Goal: Transaction & Acquisition: Purchase product/service

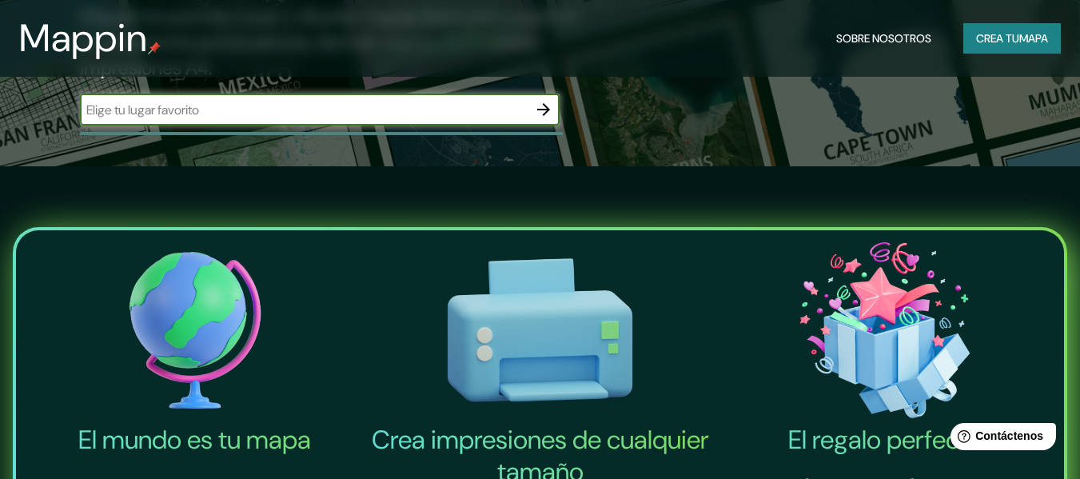
scroll to position [80, 0]
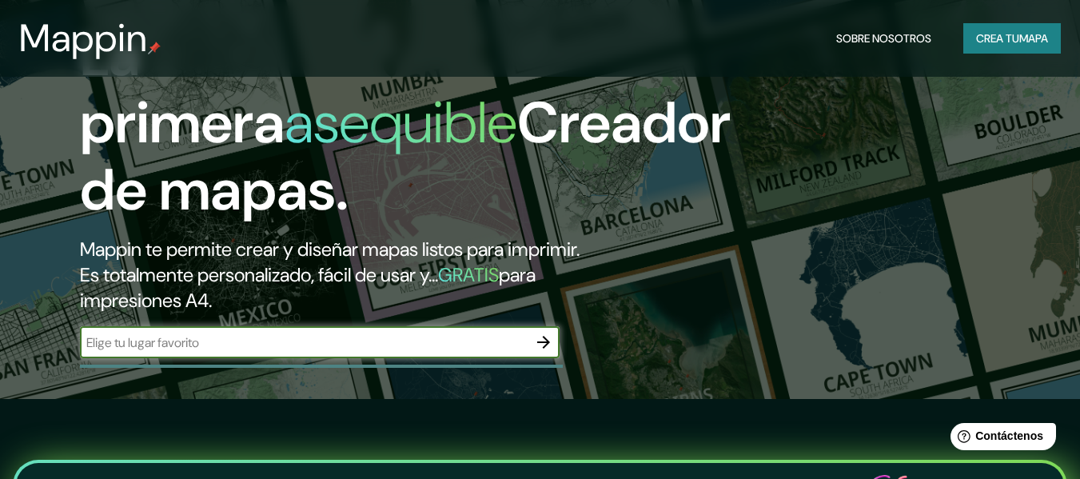
click at [354, 350] on input "text" at bounding box center [304, 342] width 448 height 18
type input "RIMAC"
click at [547, 339] on icon "button" at bounding box center [543, 342] width 19 height 19
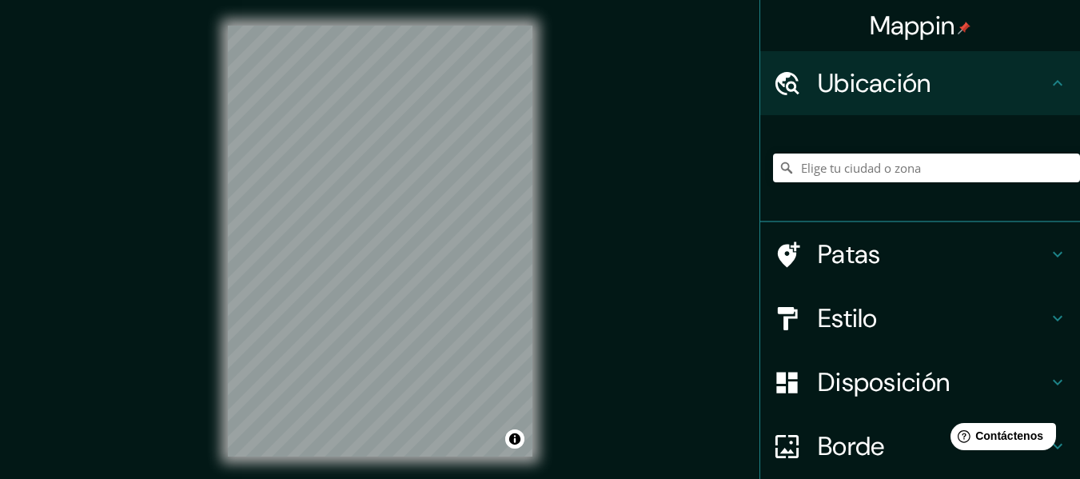
click at [775, 187] on div "Mappin Ubicación Patas Estilo Disposición Borde Elige un borde. Consejo : puede…" at bounding box center [540, 254] width 1080 height 508
click at [804, 173] on input "Elige tu ciudad o zona" at bounding box center [926, 167] width 307 height 29
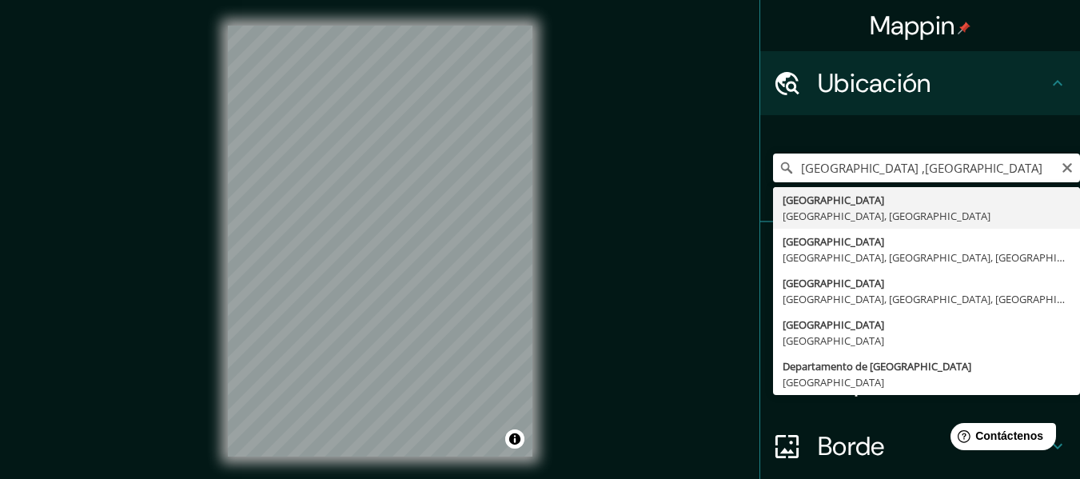
type input "[GEOGRAPHIC_DATA], [GEOGRAPHIC_DATA], [GEOGRAPHIC_DATA]"
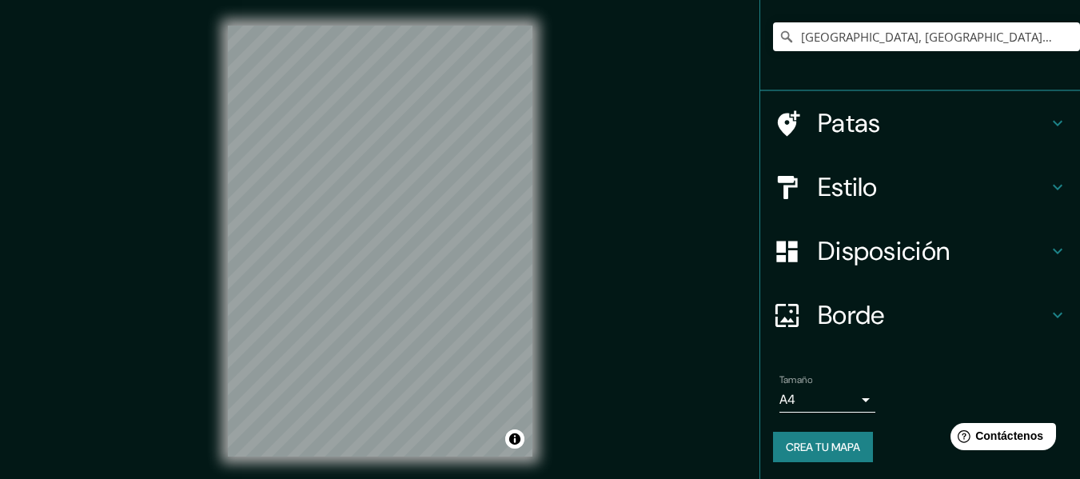
scroll to position [133, 0]
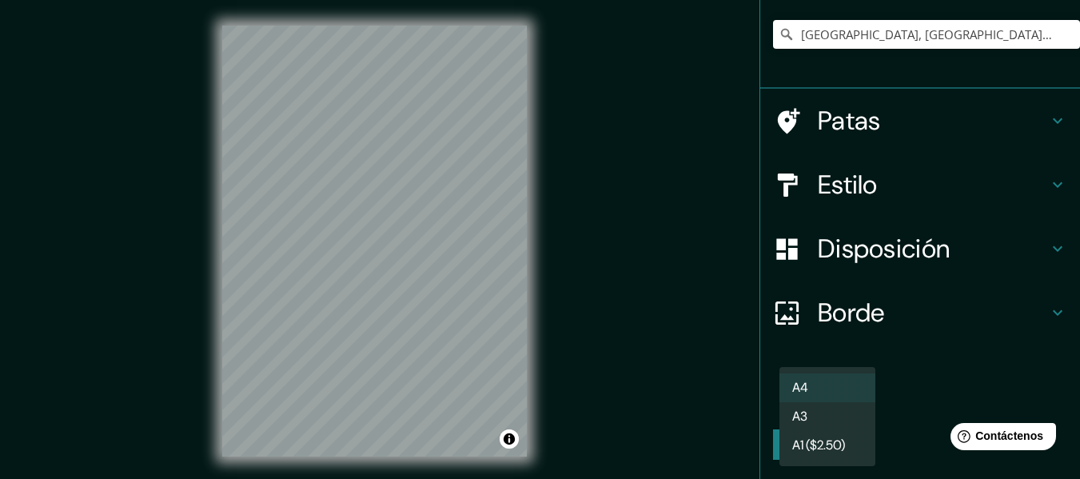
click at [842, 402] on body "Mappin Ubicación [GEOGRAPHIC_DATA], [GEOGRAPHIC_DATA], [GEOGRAPHIC_DATA] Patas …" at bounding box center [540, 239] width 1080 height 479
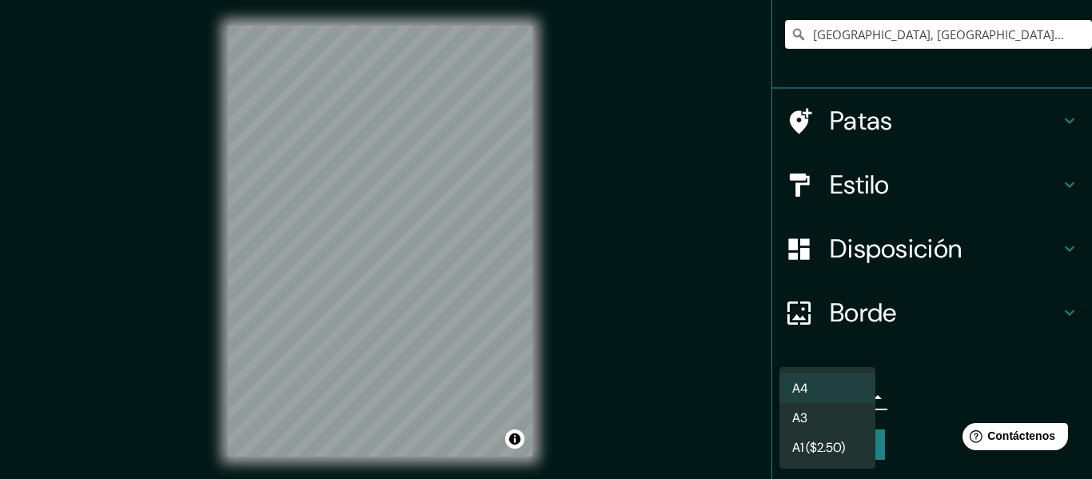
click at [842, 409] on li "A3" at bounding box center [827, 418] width 96 height 30
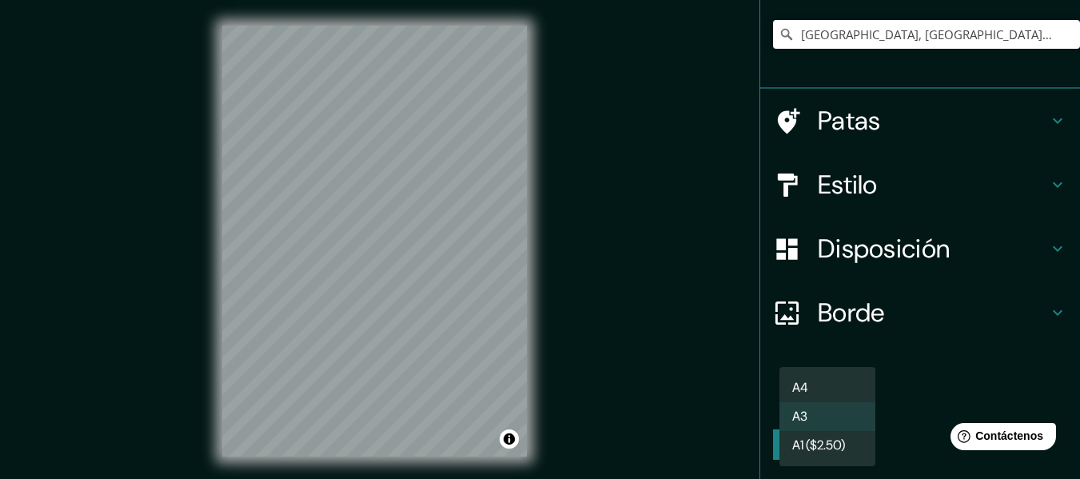
click at [842, 409] on body "Mappin Ubicación [GEOGRAPHIC_DATA], [GEOGRAPHIC_DATA], [GEOGRAPHIC_DATA] Patas …" at bounding box center [540, 239] width 1080 height 479
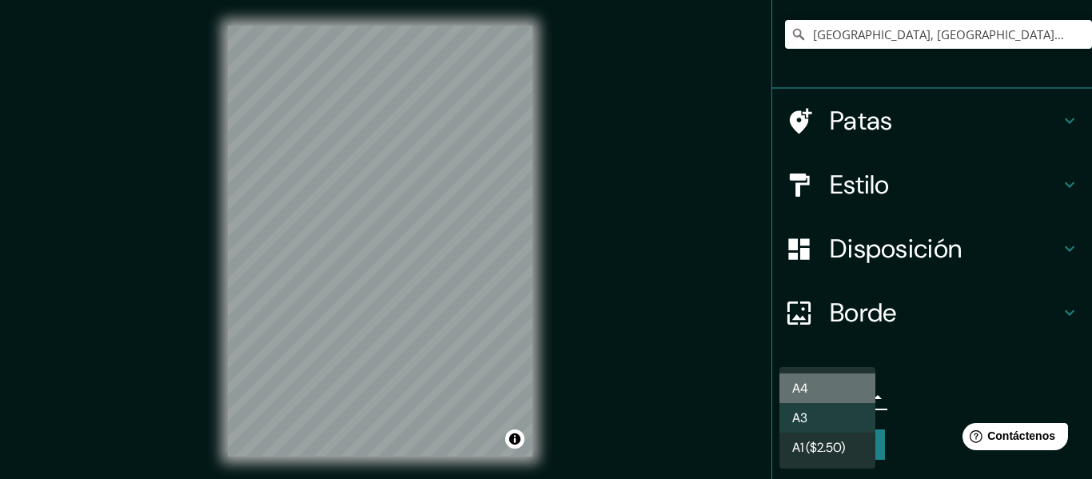
click at [843, 390] on li "A4" at bounding box center [827, 388] width 96 height 30
type input "single"
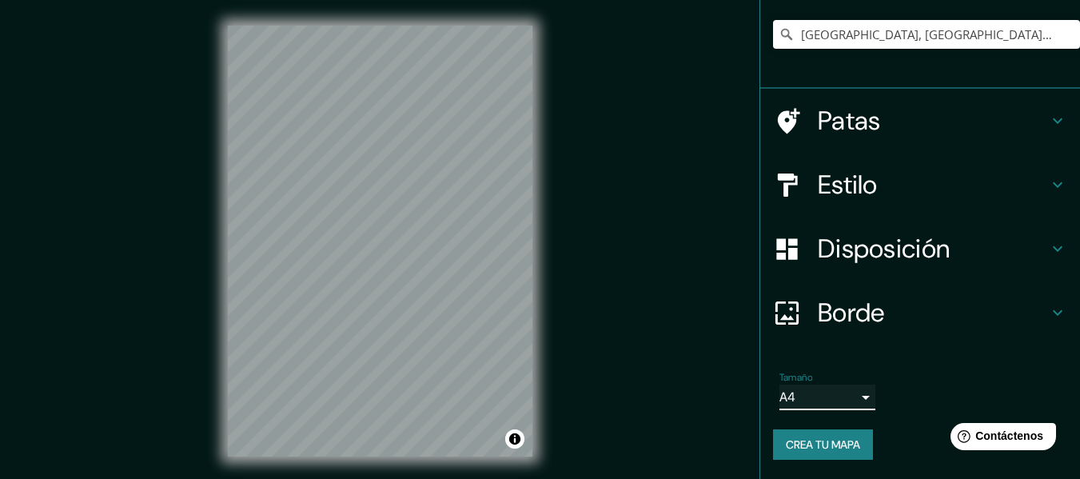
scroll to position [0, 0]
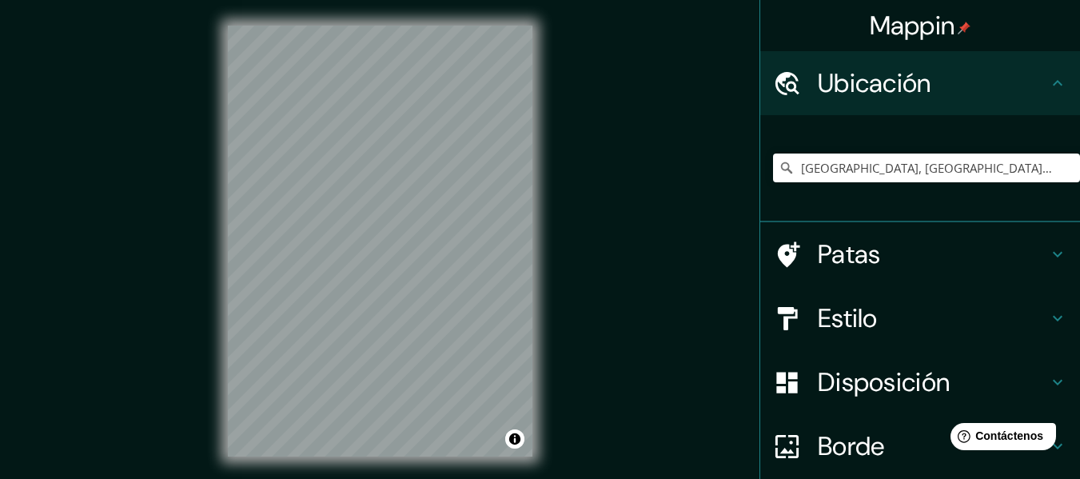
click at [818, 303] on font "Estilo" at bounding box center [848, 318] width 60 height 34
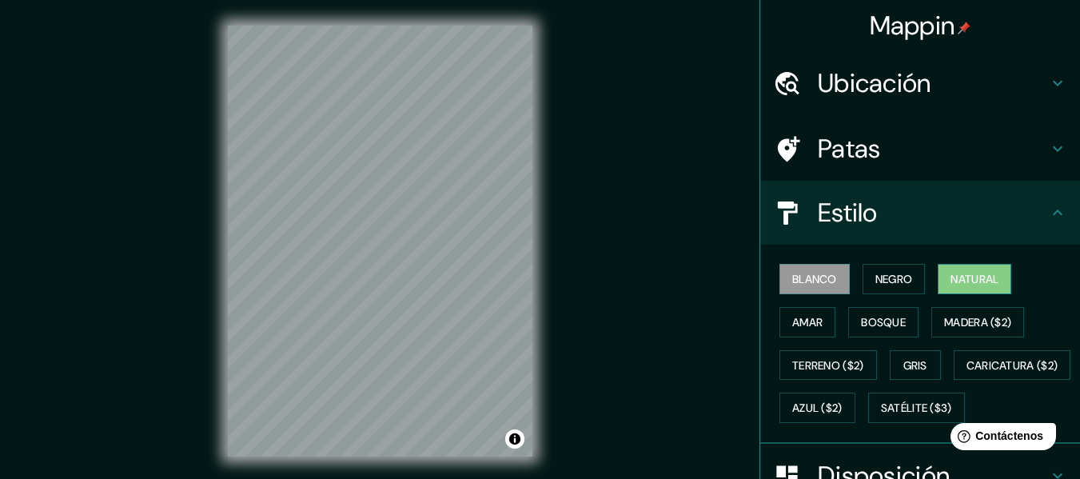
click at [965, 287] on font "Natural" at bounding box center [974, 279] width 48 height 21
click at [817, 330] on button "Amar" at bounding box center [807, 322] width 56 height 30
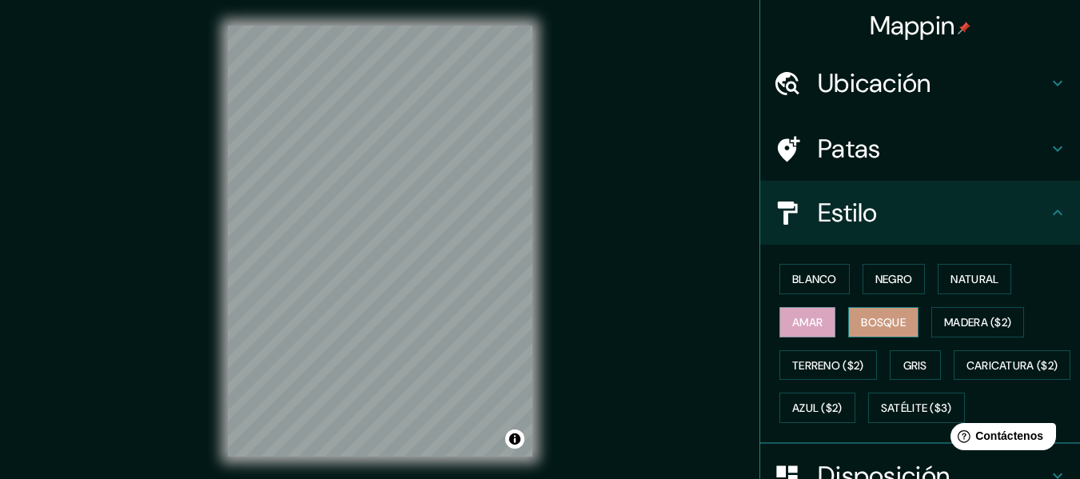
click at [861, 329] on font "Bosque" at bounding box center [883, 322] width 45 height 14
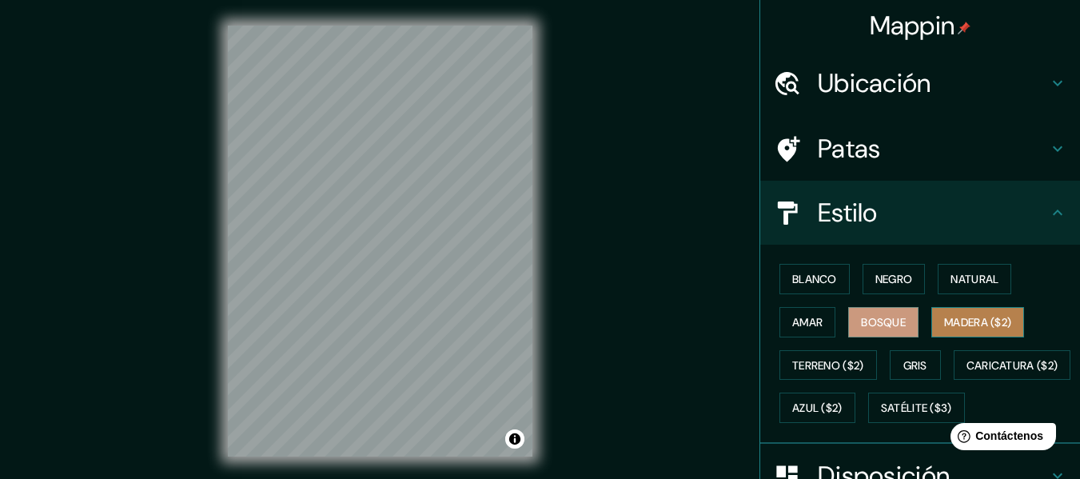
click at [931, 330] on button "Madera ($2)" at bounding box center [977, 322] width 93 height 30
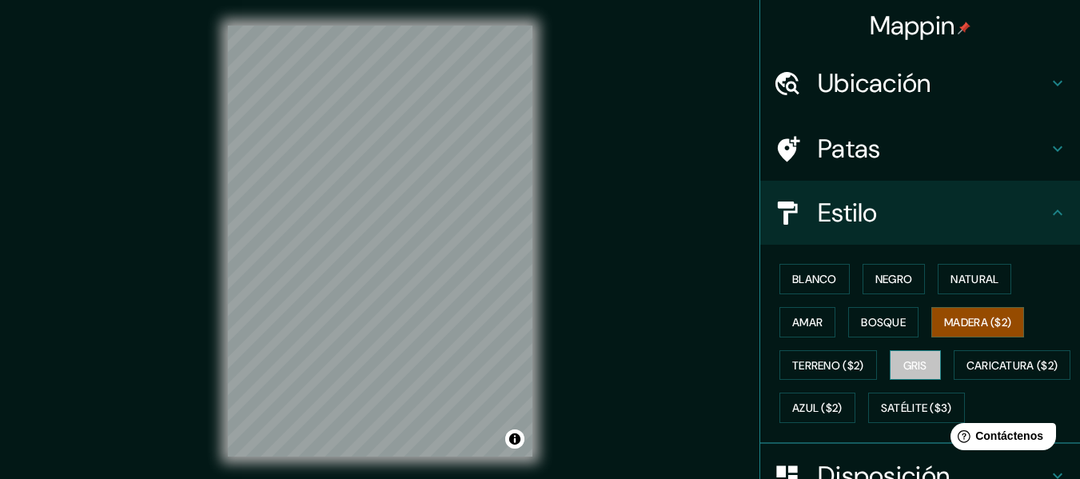
click at [894, 363] on button "Gris" at bounding box center [915, 365] width 51 height 30
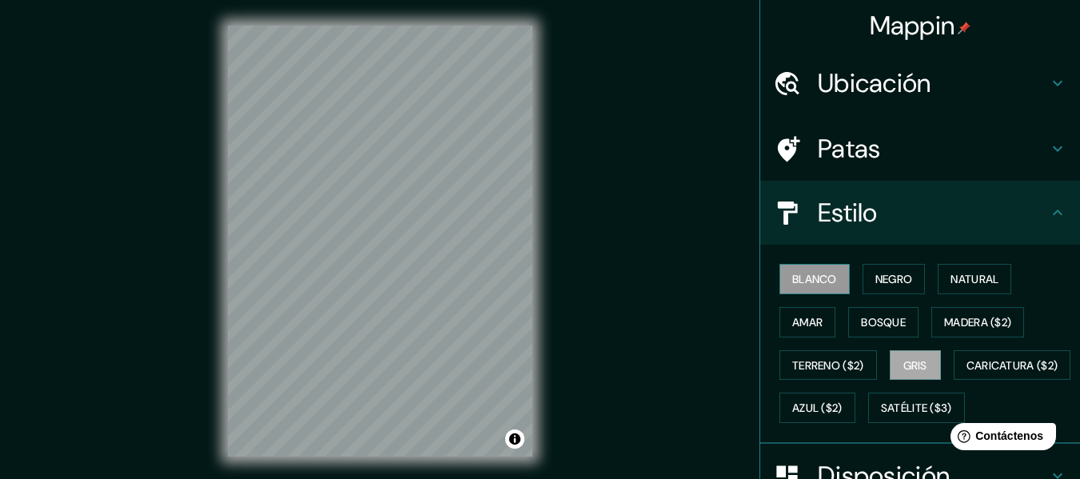
click at [826, 281] on font "Blanco" at bounding box center [814, 279] width 45 height 14
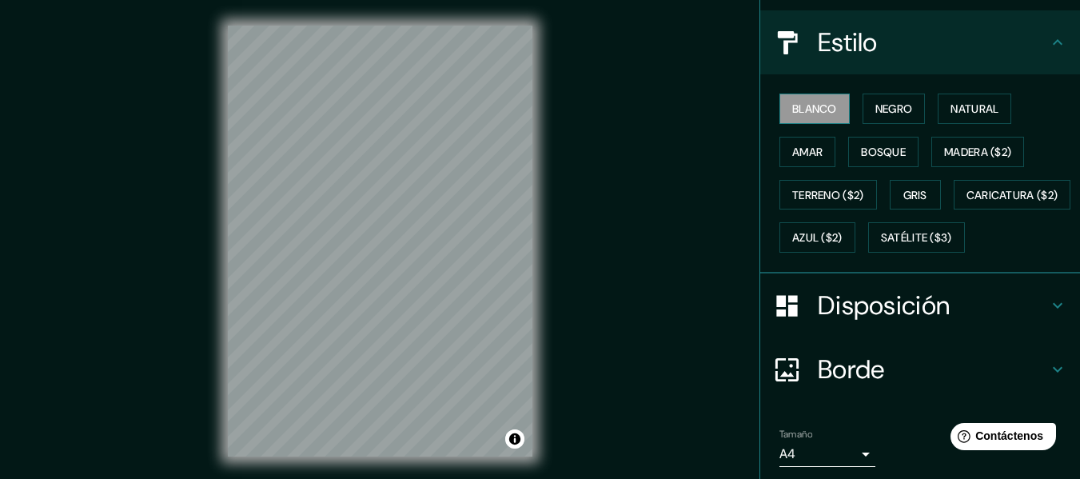
scroll to position [269, 0]
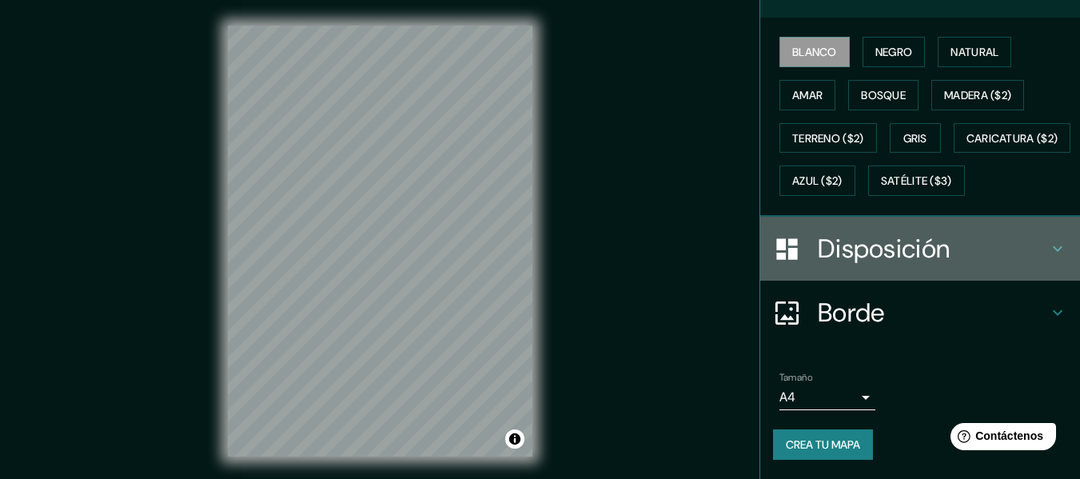
click at [865, 252] on font "Disposición" at bounding box center [884, 249] width 132 height 34
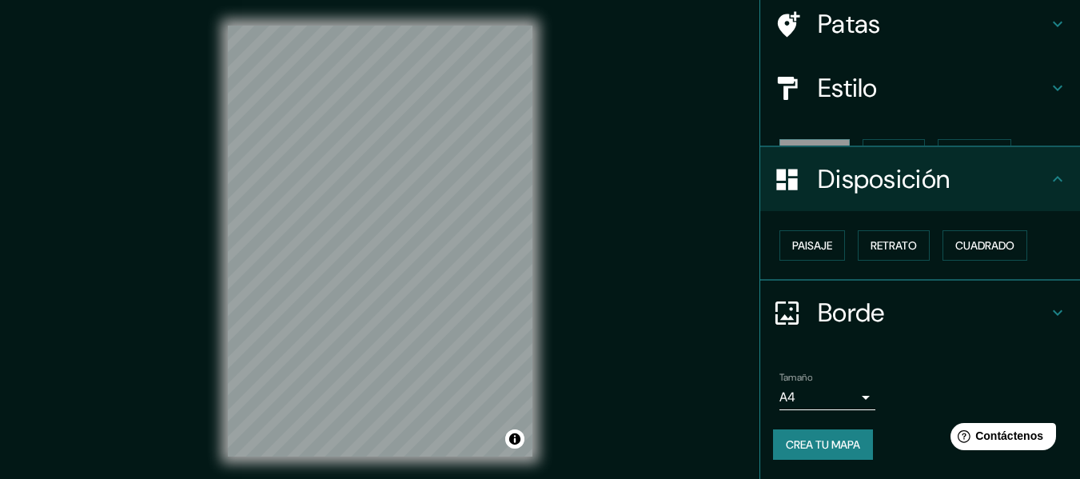
scroll to position [98, 0]
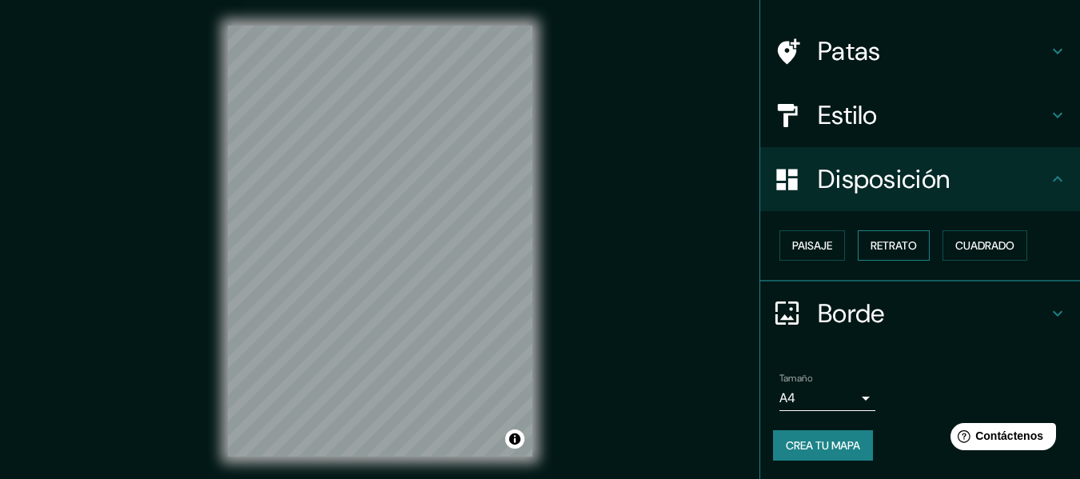
click at [883, 249] on font "Retrato" at bounding box center [893, 245] width 46 height 14
click at [822, 249] on font "Paisaje" at bounding box center [812, 245] width 40 height 14
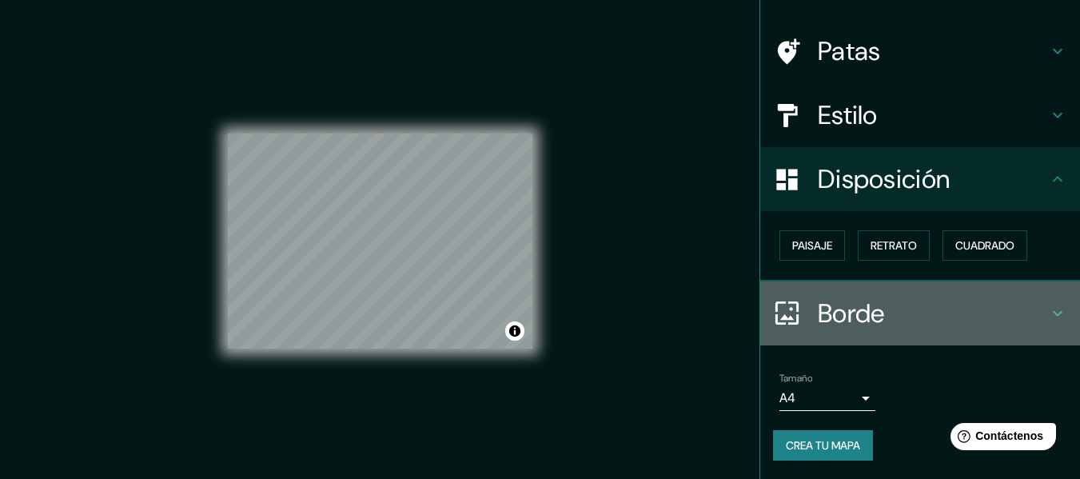
click at [805, 319] on div at bounding box center [795, 313] width 45 height 28
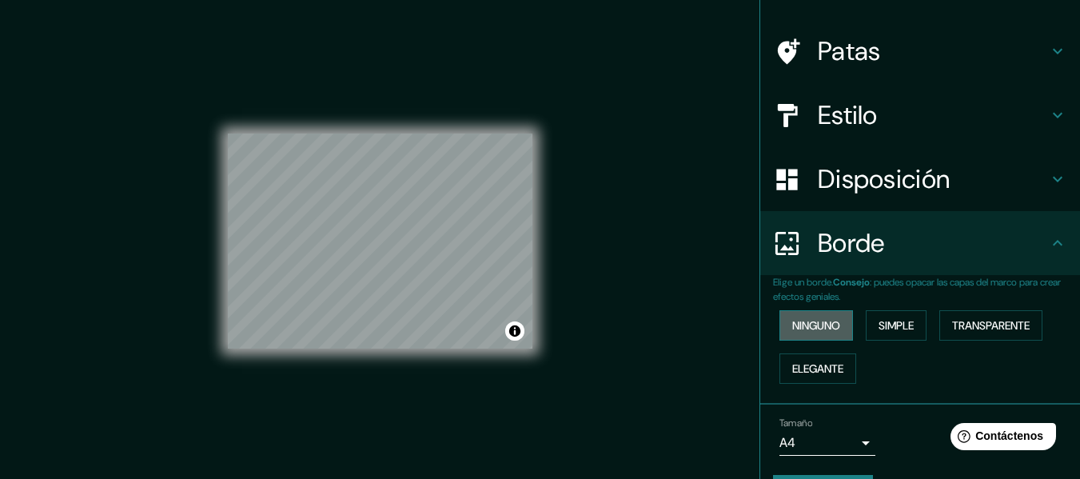
click at [833, 333] on button "Ninguno" at bounding box center [816, 325] width 74 height 30
click at [882, 333] on font "Simple" at bounding box center [895, 325] width 35 height 21
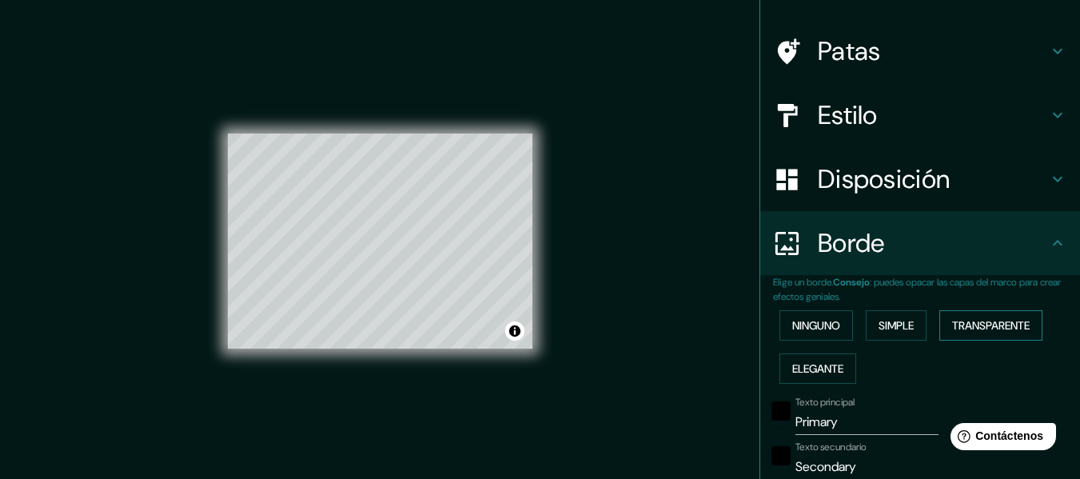
click at [962, 334] on font "Transparente" at bounding box center [991, 325] width 78 height 21
click at [828, 367] on font "Elegante" at bounding box center [817, 368] width 51 height 14
click at [825, 329] on font "Ninguno" at bounding box center [816, 325] width 48 height 14
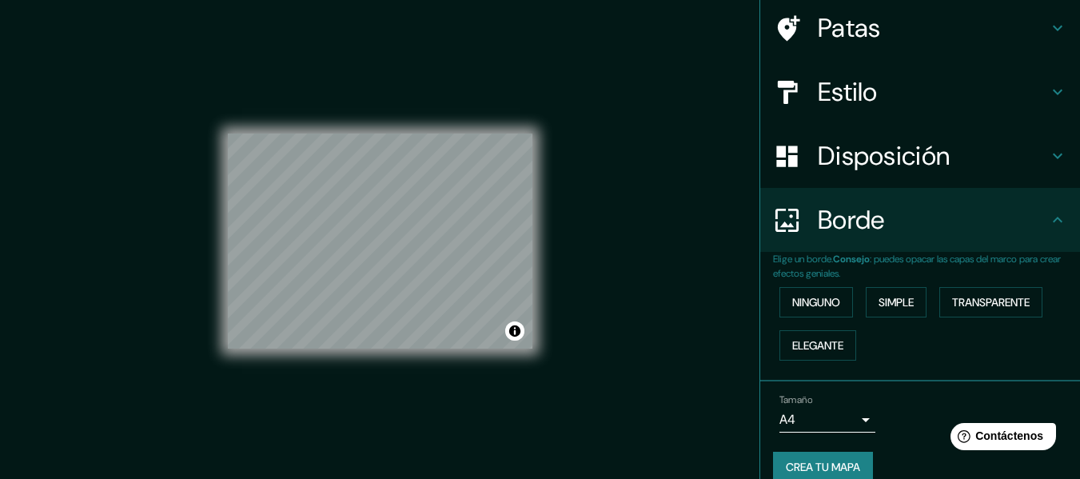
scroll to position [142, 0]
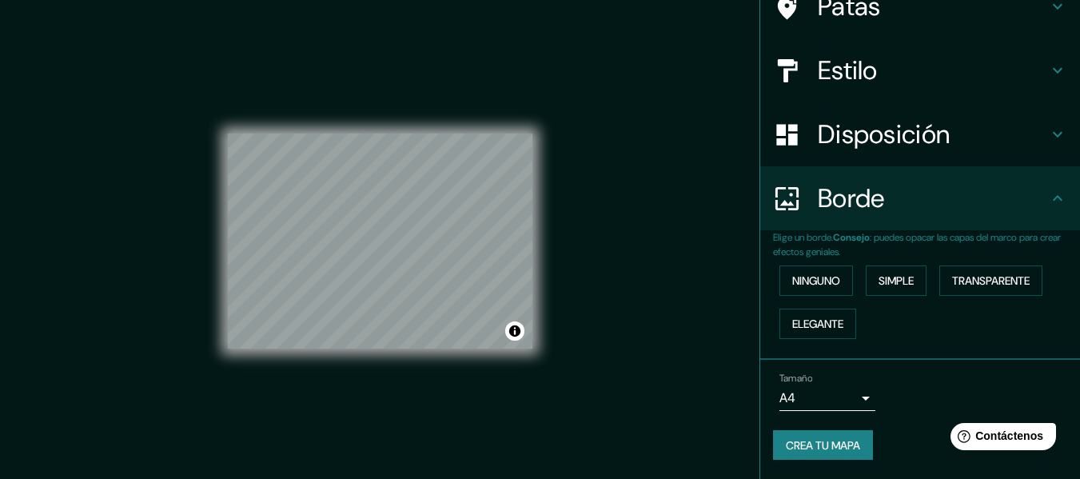
click at [838, 438] on font "Crea tu mapa" at bounding box center [823, 445] width 74 height 14
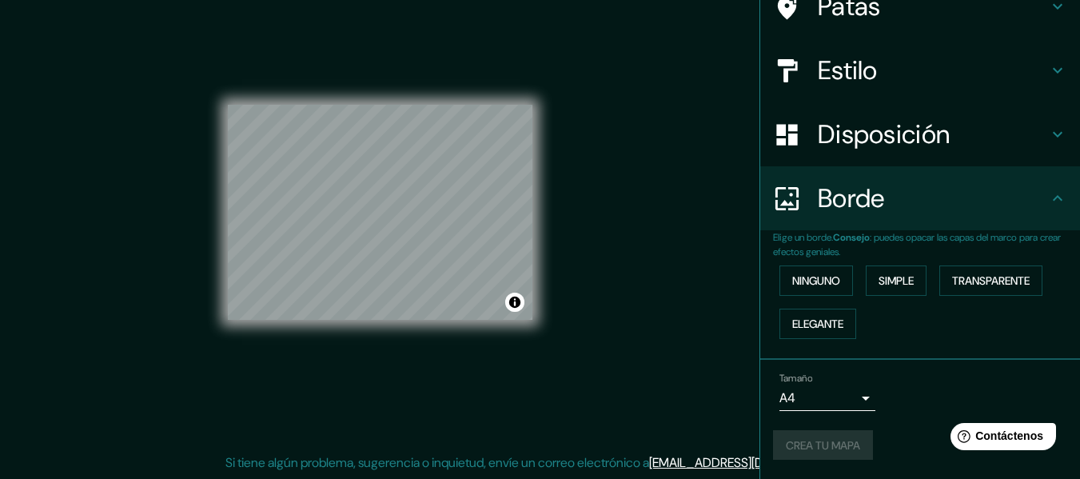
click at [849, 435] on div "Crea tu mapa" at bounding box center [920, 445] width 294 height 30
click at [907, 385] on div "Tamaño A4 single" at bounding box center [920, 391] width 294 height 51
drag, startPoint x: 498, startPoint y: 327, endPoint x: 596, endPoint y: 205, distance: 156.3
click at [596, 205] on div "Mappin Ubicación [GEOGRAPHIC_DATA], [GEOGRAPHIC_DATA], [GEOGRAPHIC_DATA] Patas …" at bounding box center [540, 225] width 1080 height 508
click at [825, 448] on font "Crea tu mapa" at bounding box center [823, 445] width 74 height 14
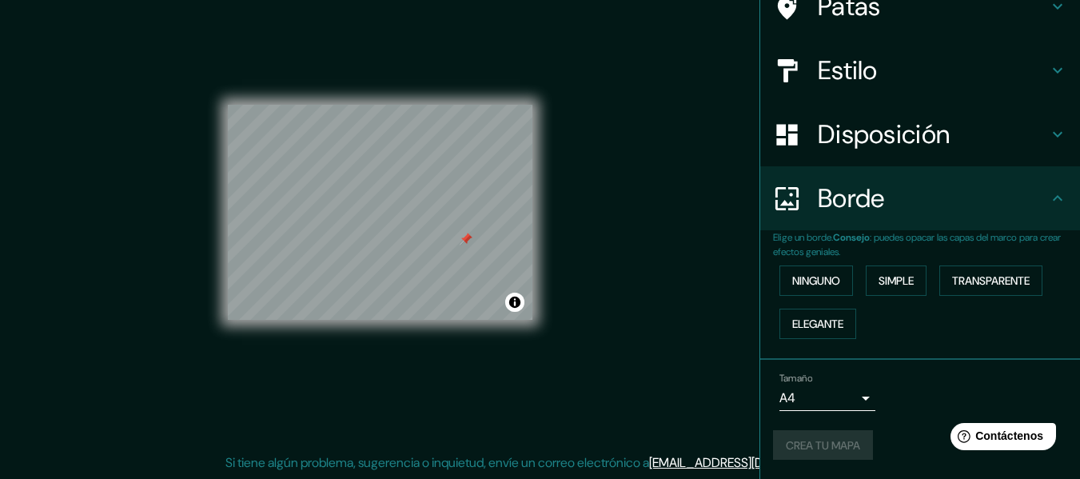
click at [670, 98] on div "Mappin Ubicación [GEOGRAPHIC_DATA], [GEOGRAPHIC_DATA], [GEOGRAPHIC_DATA] Patas …" at bounding box center [540, 225] width 1080 height 508
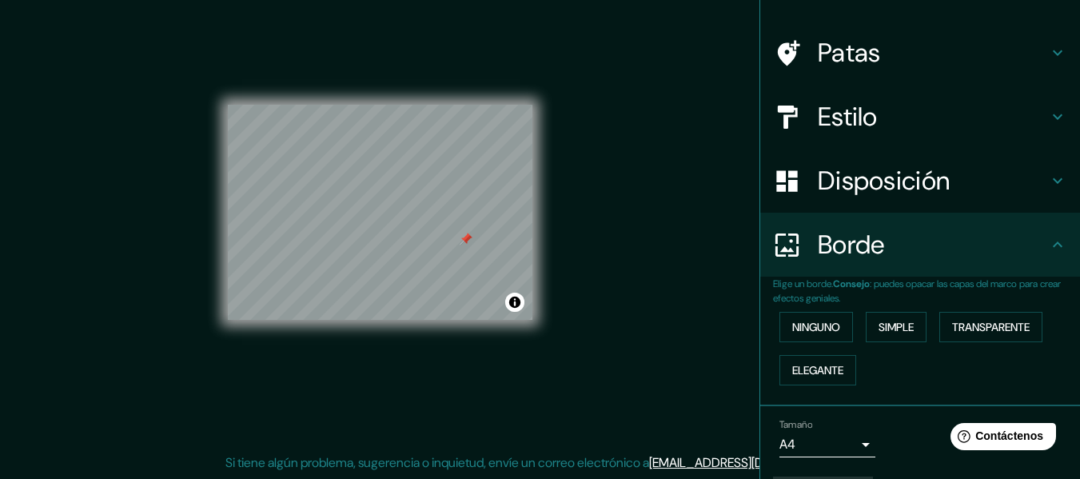
scroll to position [0, 0]
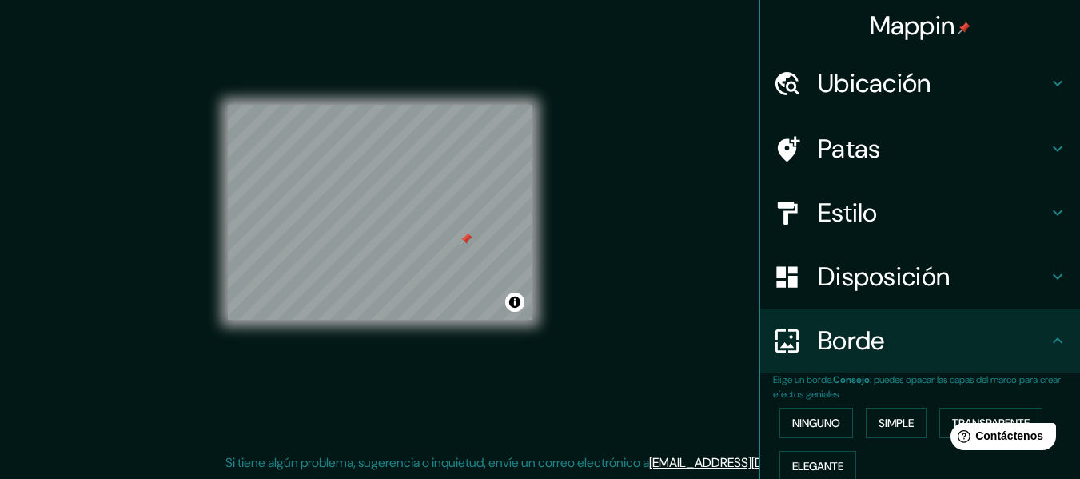
click at [918, 23] on font "Mappin" at bounding box center [913, 26] width 86 height 34
